Goal: Find specific page/section: Find specific page/section

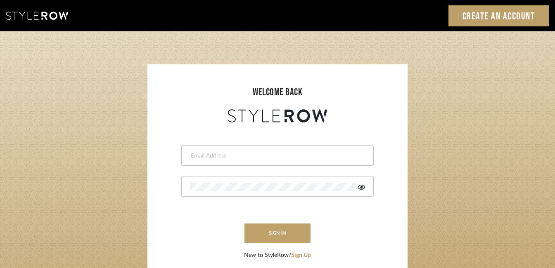
click at [236, 152] on input "email" at bounding box center [276, 156] width 173 height 8
type input "[EMAIL_ADDRESS][DOMAIN_NAME]"
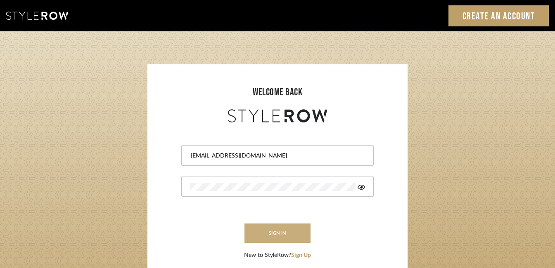
click at [270, 234] on button "sign in" at bounding box center [277, 233] width 66 height 19
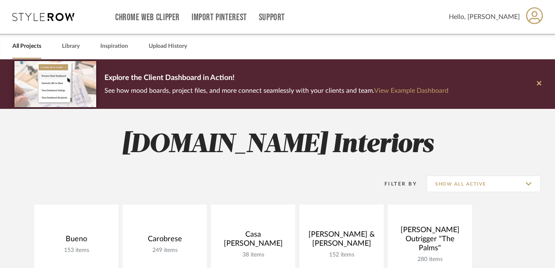
click at [539, 82] on icon at bounding box center [538, 83] width 5 height 7
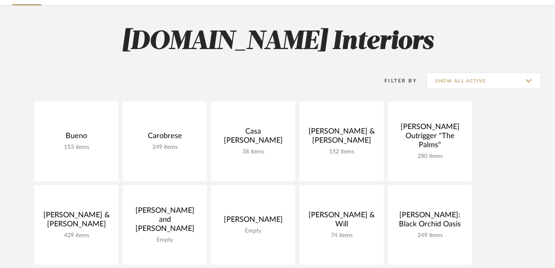
scroll to position [44, 0]
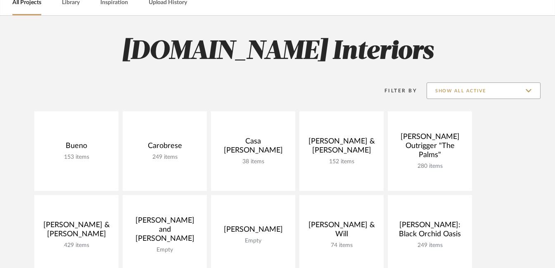
click at [526, 95] on input "Show All Active" at bounding box center [483, 91] width 114 height 17
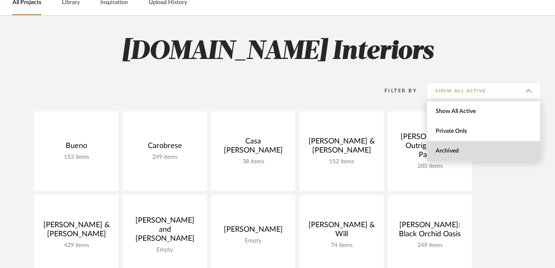
click at [468, 146] on span "Archived" at bounding box center [483, 151] width 113 height 20
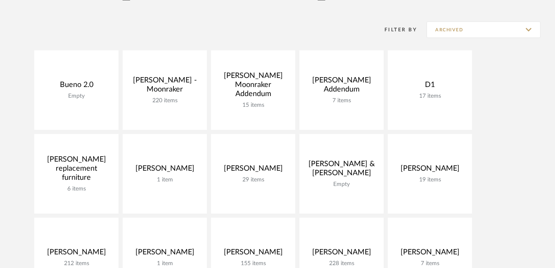
scroll to position [96, 0]
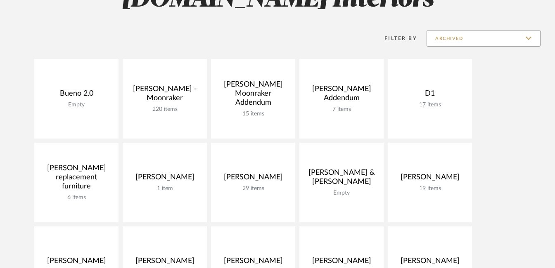
click at [489, 45] on input "Archived" at bounding box center [483, 38] width 114 height 17
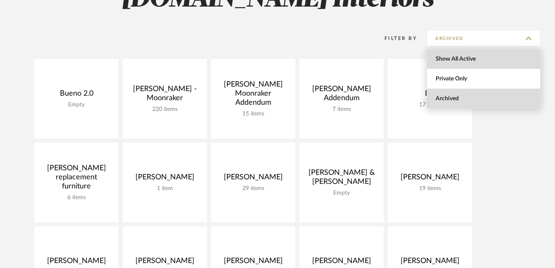
click at [452, 61] on span "Show All Active" at bounding box center [484, 59] width 98 height 7
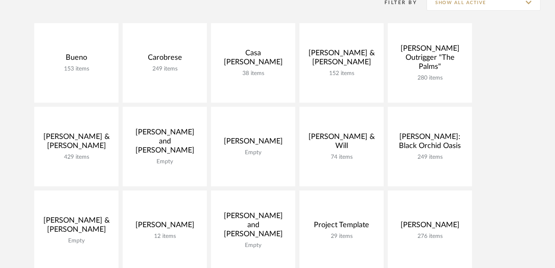
scroll to position [118, 0]
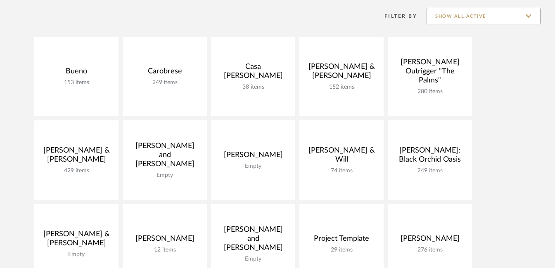
click at [526, 21] on input "Show All Active" at bounding box center [483, 16] width 114 height 17
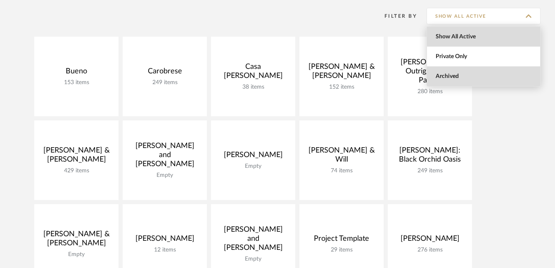
click at [444, 75] on span "Archived" at bounding box center [484, 76] width 98 height 7
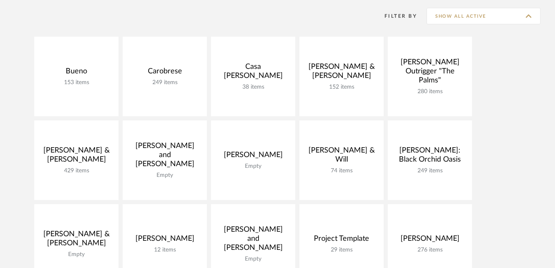
type input "Archived"
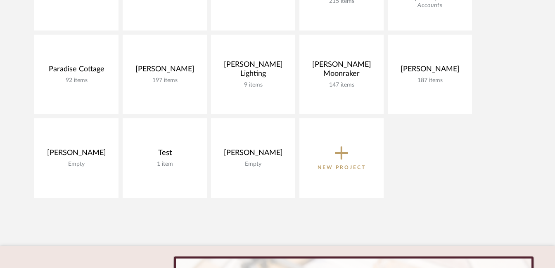
scroll to position [454, 0]
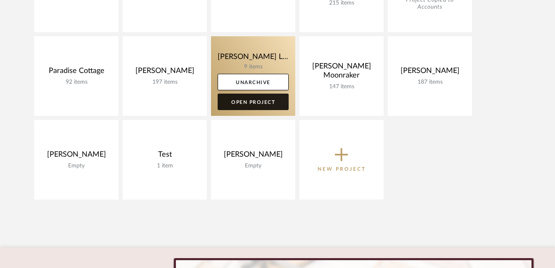
click at [249, 104] on link "Open Project" at bounding box center [252, 102] width 71 height 17
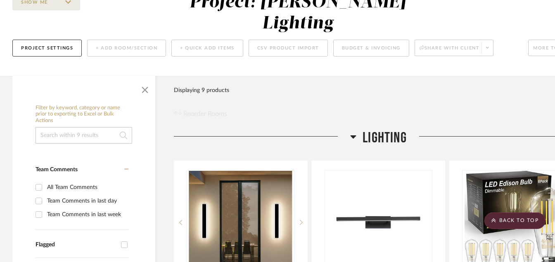
scroll to position [80, 0]
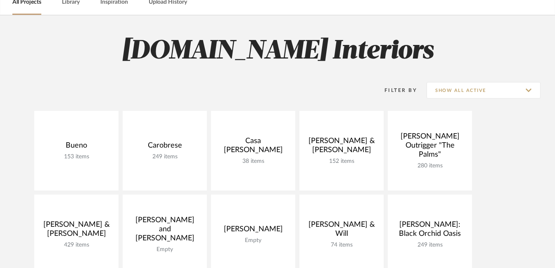
scroll to position [37, 0]
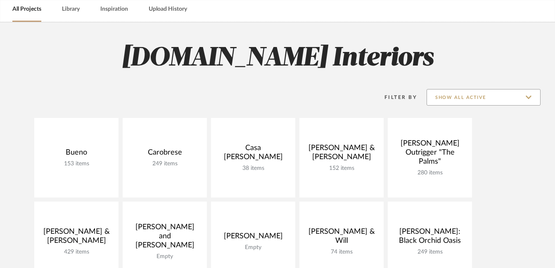
click at [529, 101] on input "Show All Active" at bounding box center [483, 97] width 114 height 17
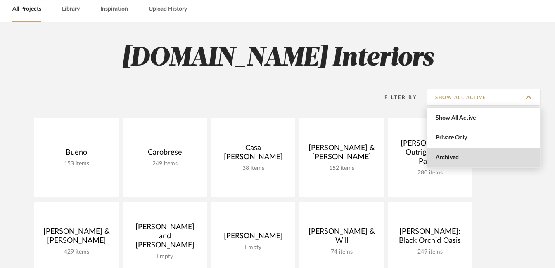
click at [451, 158] on span "Archived" at bounding box center [484, 157] width 98 height 7
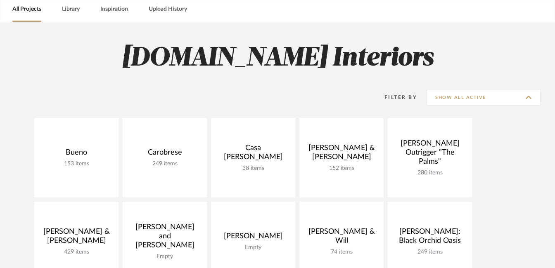
type input "Archived"
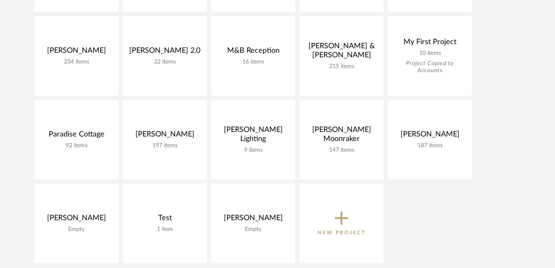
scroll to position [392, 0]
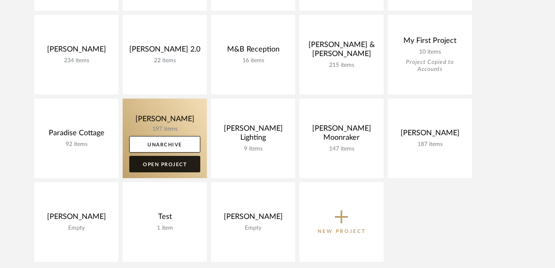
click at [180, 168] on link "Open Project" at bounding box center [164, 164] width 71 height 17
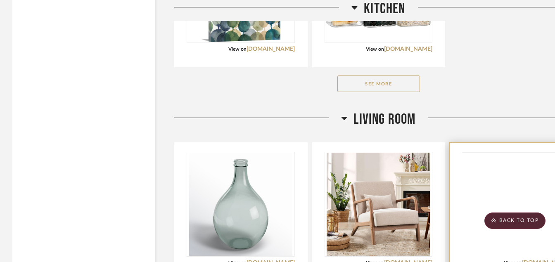
scroll to position [2369, 0]
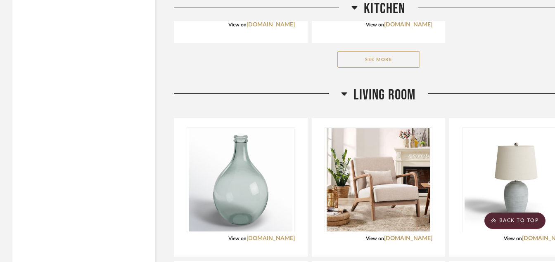
click at [383, 62] on button "See More" at bounding box center [378, 59] width 83 height 17
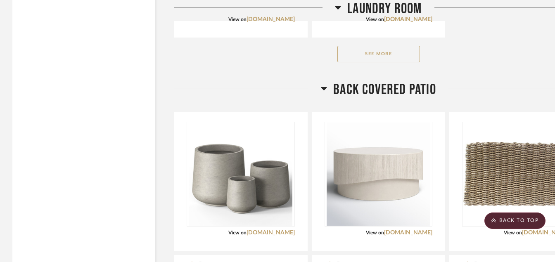
scroll to position [7585, 0]
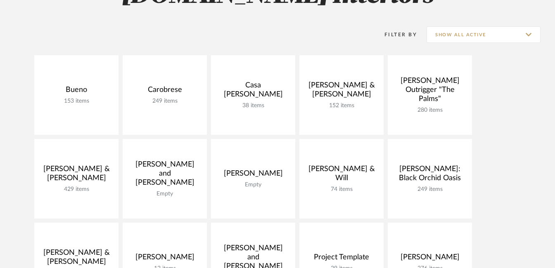
scroll to position [101, 0]
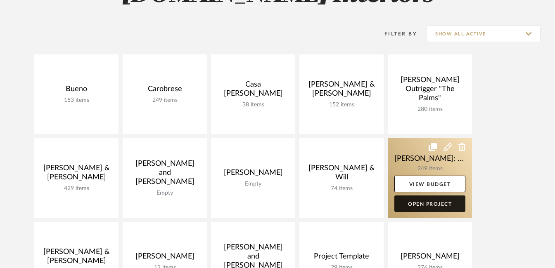
click at [418, 205] on link "Open Project" at bounding box center [429, 204] width 71 height 17
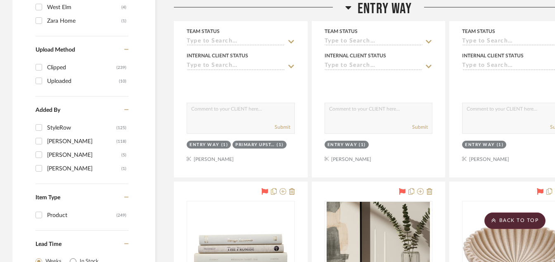
scroll to position [815, 0]
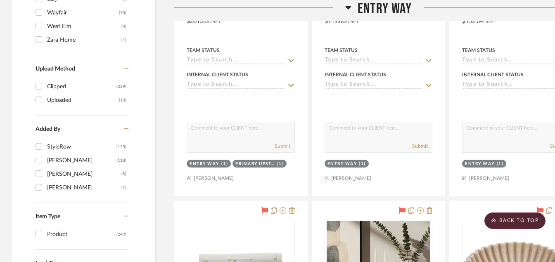
click at [41, 42] on input "Zara Home (1)" at bounding box center [38, 39] width 13 height 13
checkbox input "true"
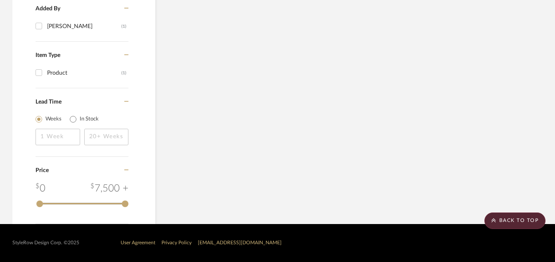
scroll to position [591, 0]
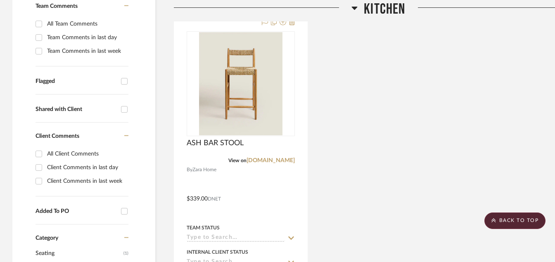
scroll to position [246, 0]
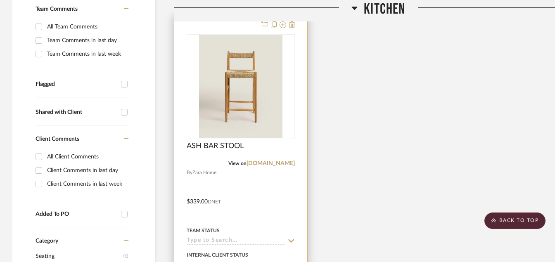
click at [0, 0] on img at bounding box center [0, 0] width 0 height 0
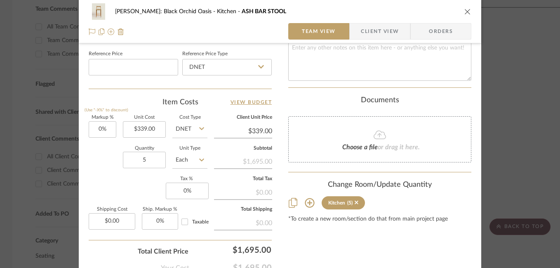
scroll to position [436, 0]
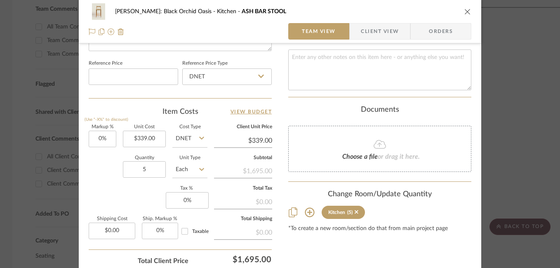
click at [502, 126] on div "Josh Metzger: Black Orchid Oasis Kitchen ASH BAR STOOL Team View Client View Or…" at bounding box center [280, 134] width 560 height 268
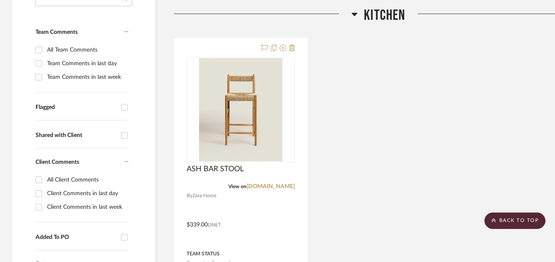
scroll to position [221, 0]
